Goal: Task Accomplishment & Management: Use online tool/utility

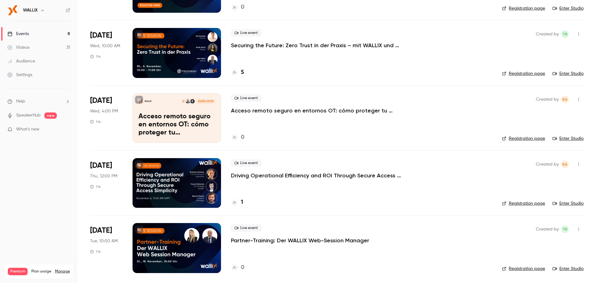
scroll to position [286, 0]
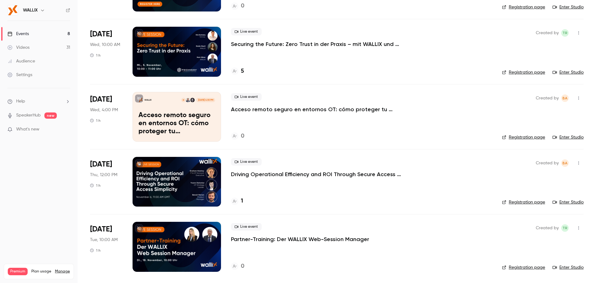
click at [252, 173] on p "Driving Operational Efficiency and ROI Through Secure Access Simplicity" at bounding box center [324, 173] width 186 height 7
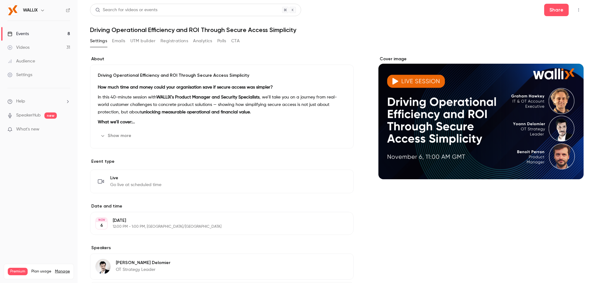
click at [114, 136] on button "Show more" at bounding box center [116, 136] width 37 height 10
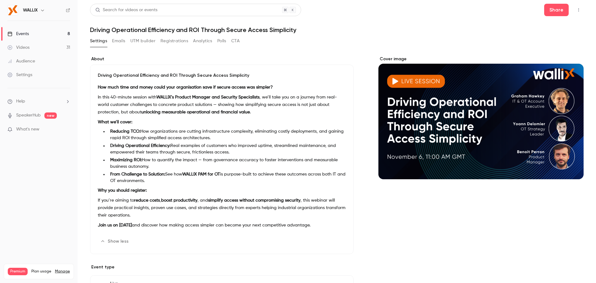
click at [104, 72] on div "Driving Operational Efficiency and ROI Through Secure Access Simplicity How muc…" at bounding box center [221, 159] width 263 height 189
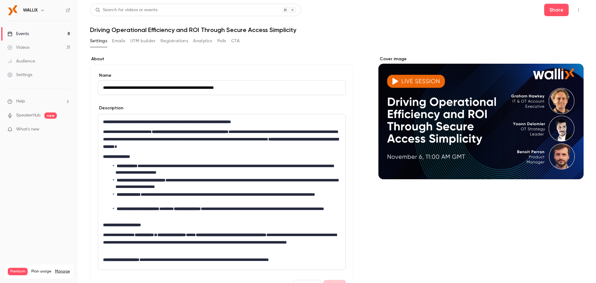
drag, startPoint x: 101, startPoint y: 87, endPoint x: 368, endPoint y: 85, distance: 267.1
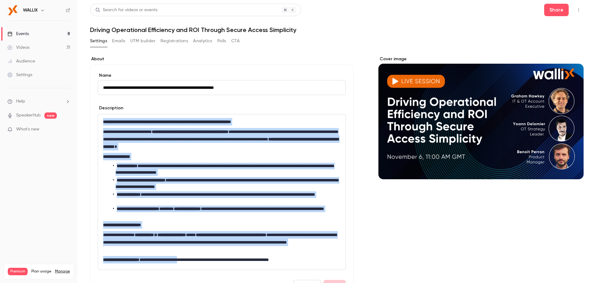
scroll to position [62, 0]
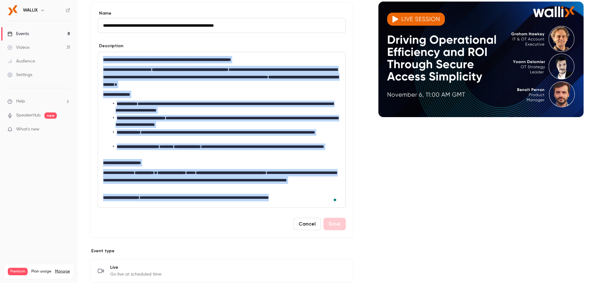
drag, startPoint x: 104, startPoint y: 121, endPoint x: 366, endPoint y: 223, distance: 280.5
click at [366, 223] on div "**********" at bounding box center [336, 234] width 493 height 480
click at [389, 215] on div "Cover image" at bounding box center [480, 234] width 205 height 480
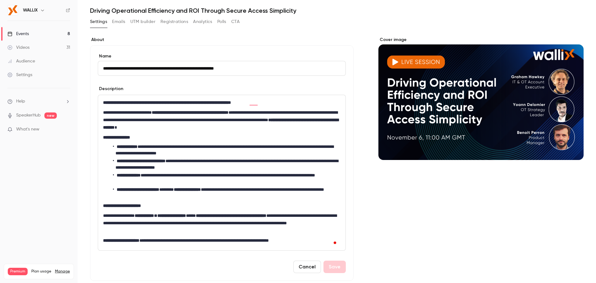
scroll to position [0, 0]
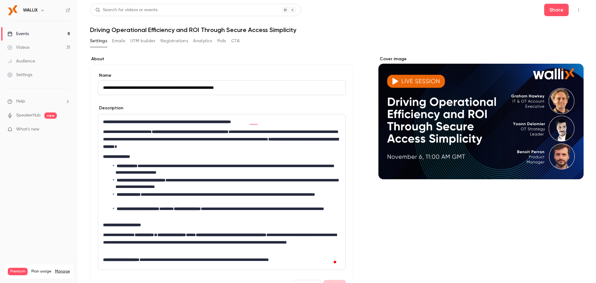
click at [176, 42] on button "Registrations" at bounding box center [174, 41] width 28 height 10
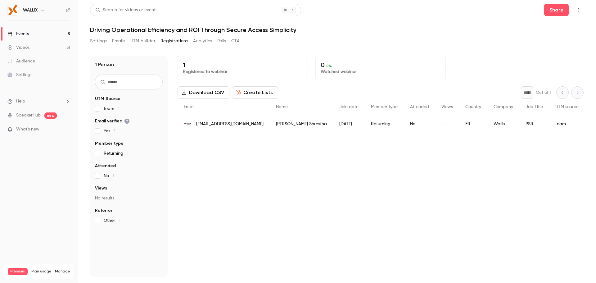
click at [151, 42] on button "UTM builder" at bounding box center [142, 41] width 25 height 10
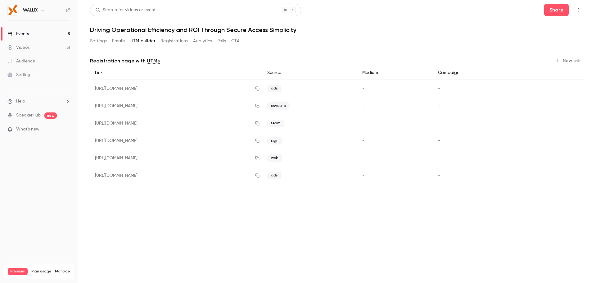
click at [562, 59] on button "New link" at bounding box center [567, 61] width 31 height 10
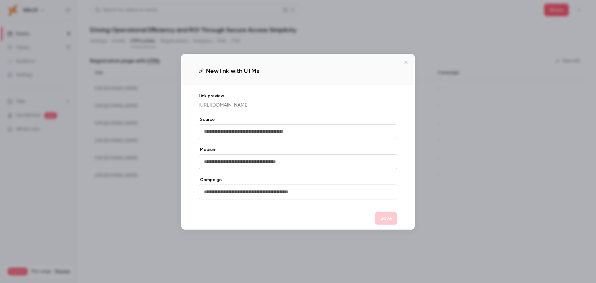
click at [230, 138] on input "text" at bounding box center [298, 131] width 199 height 15
type input "**"
click at [396, 218] on button "Save" at bounding box center [386, 218] width 22 height 12
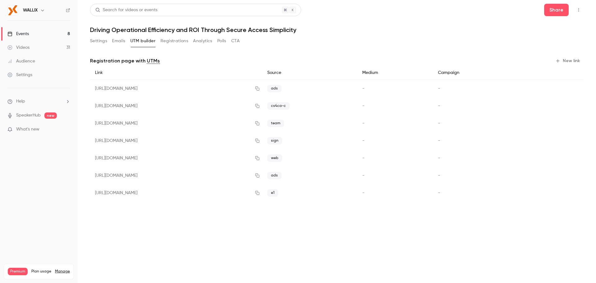
click at [568, 60] on button "New link" at bounding box center [567, 61] width 31 height 10
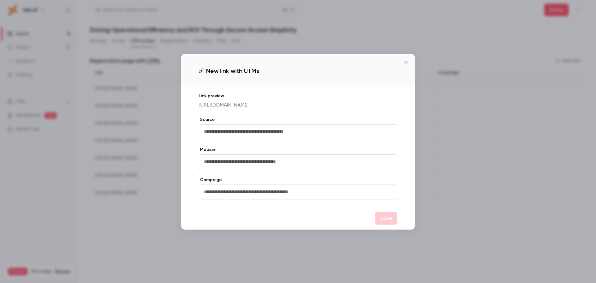
click at [295, 132] on input "text" at bounding box center [298, 131] width 199 height 15
type input "**"
click at [400, 220] on div "Save" at bounding box center [297, 218] width 233 height 23
click at [385, 222] on button "Save" at bounding box center [386, 218] width 22 height 12
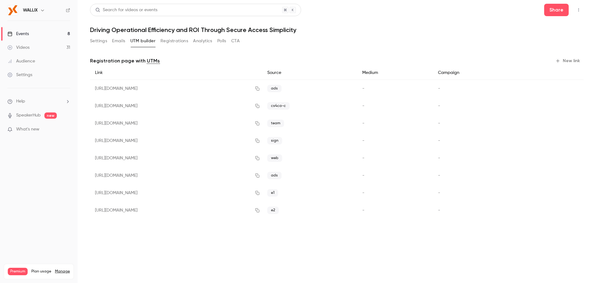
click at [561, 61] on button "New link" at bounding box center [567, 61] width 31 height 10
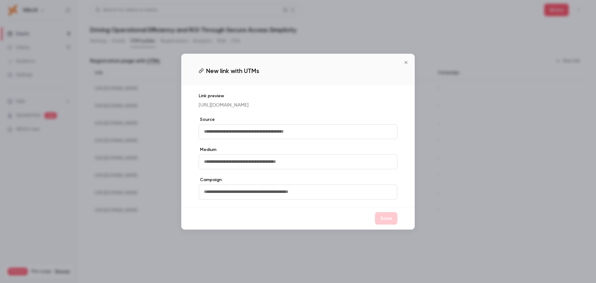
click at [276, 136] on input "text" at bounding box center [298, 131] width 199 height 15
type input "**"
click at [387, 224] on button "Save" at bounding box center [386, 218] width 22 height 12
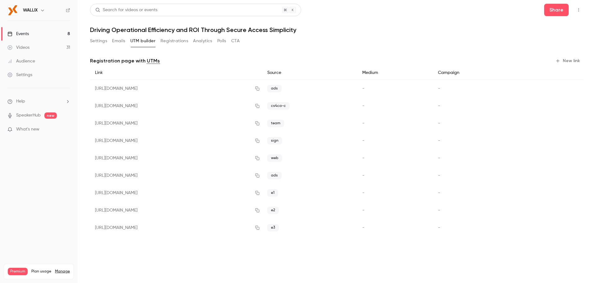
click at [563, 59] on button "New link" at bounding box center [567, 61] width 31 height 10
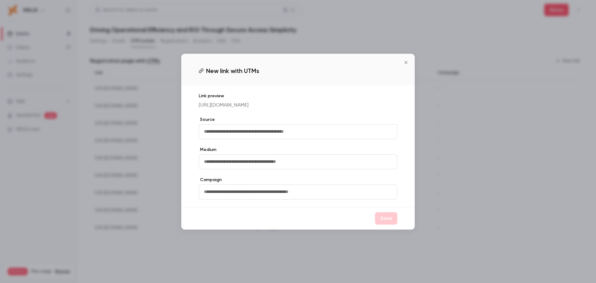
click at [308, 139] on input "text" at bounding box center [298, 131] width 199 height 15
type input "**"
click at [379, 221] on button "Save" at bounding box center [386, 218] width 22 height 12
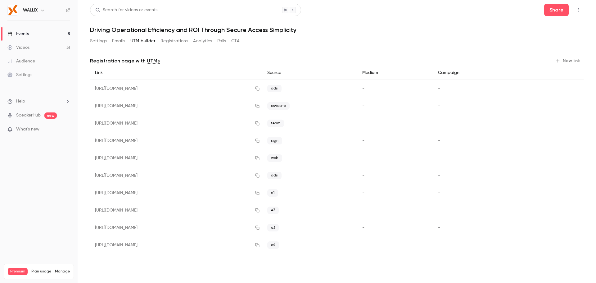
click at [565, 60] on button "New link" at bounding box center [567, 61] width 31 height 10
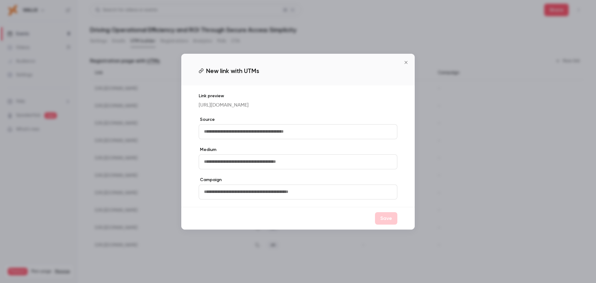
click at [336, 127] on input "text" at bounding box center [298, 131] width 199 height 15
type input "**"
click at [385, 219] on button "Save" at bounding box center [386, 218] width 22 height 12
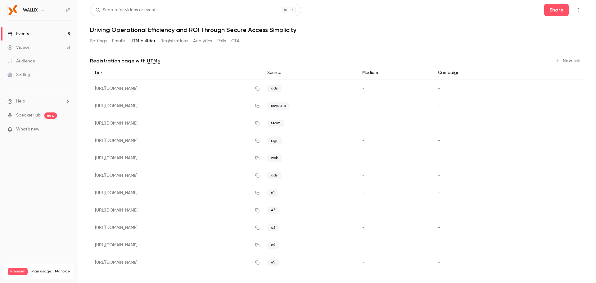
scroll to position [2, 0]
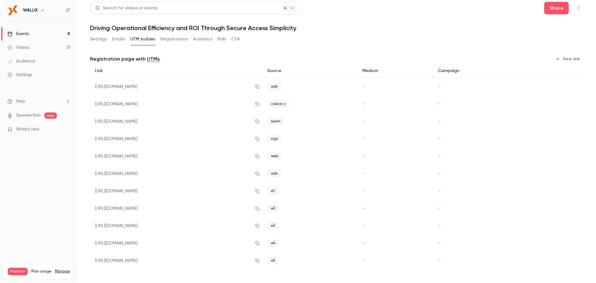
click at [101, 39] on button "Settings" at bounding box center [98, 39] width 17 height 10
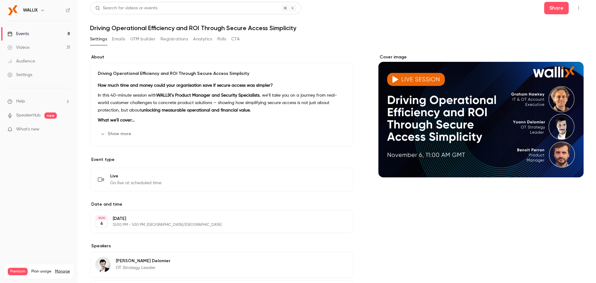
click at [142, 41] on button "UTM builder" at bounding box center [142, 39] width 25 height 10
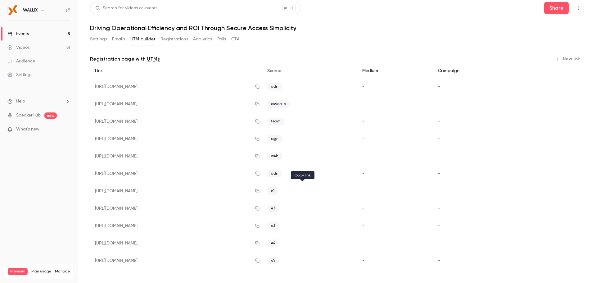
click at [260, 189] on icon "button" at bounding box center [257, 191] width 5 height 4
click at [260, 207] on icon "button" at bounding box center [257, 208] width 5 height 4
click at [260, 191] on icon "button" at bounding box center [257, 191] width 5 height 4
click at [260, 208] on icon "button" at bounding box center [257, 208] width 5 height 4
click at [260, 224] on icon "button" at bounding box center [257, 225] width 5 height 4
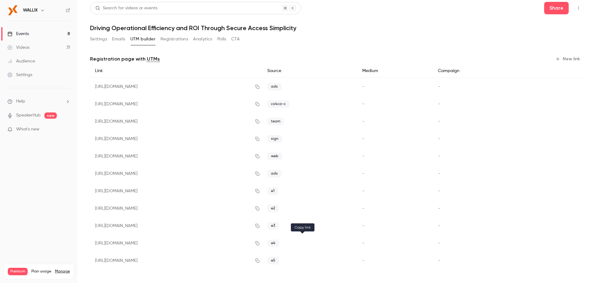
click at [259, 242] on icon "button" at bounding box center [257, 243] width 4 height 4
click at [260, 260] on icon "button" at bounding box center [257, 260] width 5 height 4
click at [259, 243] on icon "button" at bounding box center [257, 243] width 4 height 4
